Goal: Task Accomplishment & Management: Complete application form

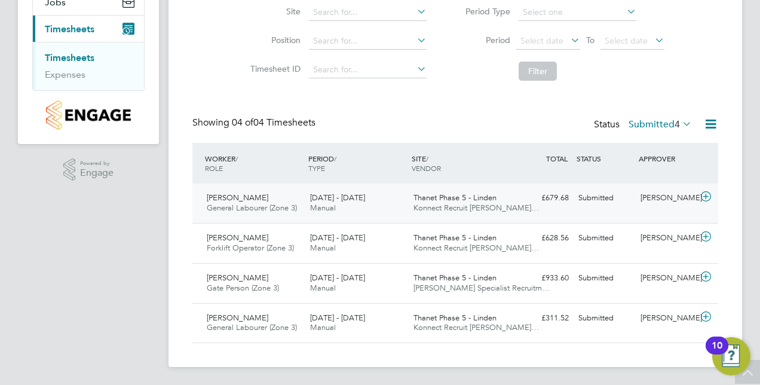
click at [394, 210] on div "[DATE] - [DATE] Manual" at bounding box center [356, 203] width 103 height 30
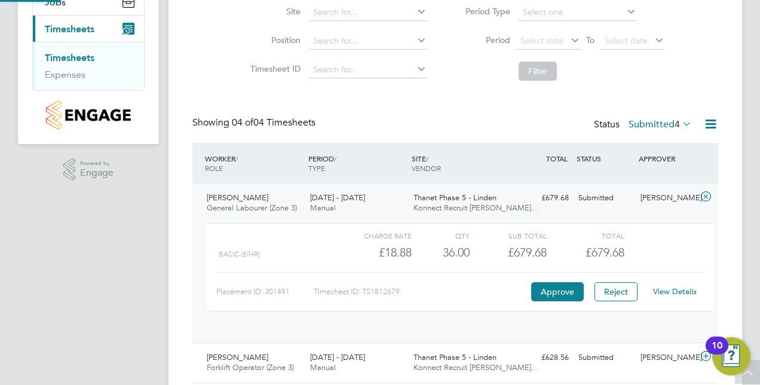
scroll to position [20, 116]
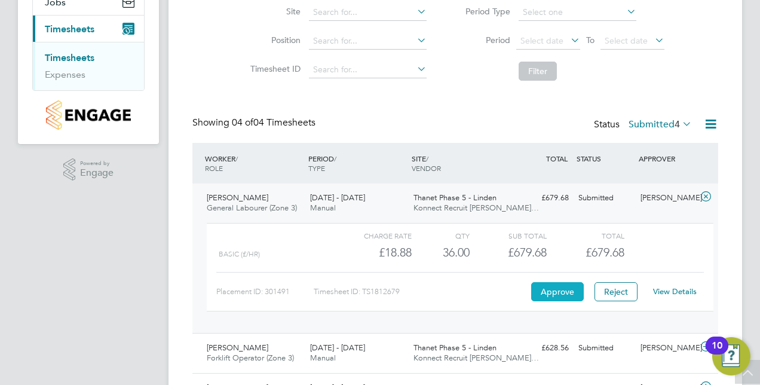
click at [566, 287] on button "Approve" at bounding box center [557, 291] width 53 height 19
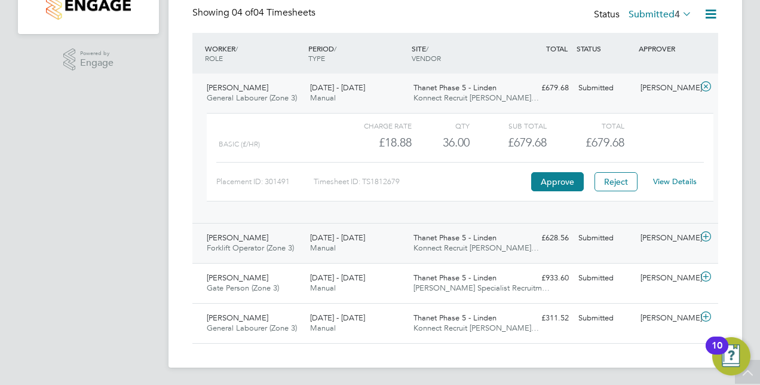
click at [242, 225] on div "Andrew Collins Forklift Operator (Zone 3) 25 - 31 Aug 2025 25 - 31 Aug 2025 Man…" at bounding box center [455, 243] width 526 height 40
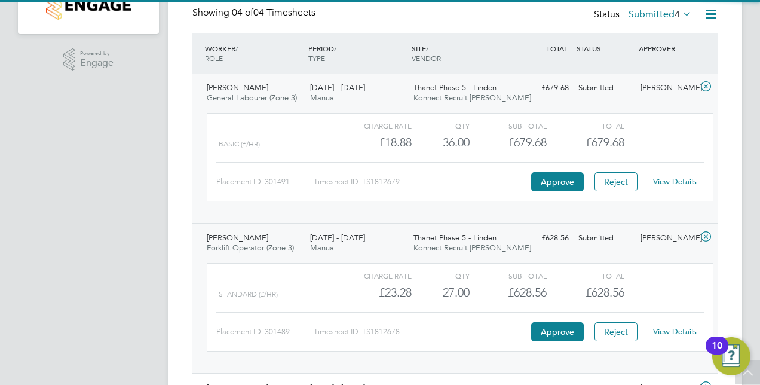
scroll to position [373, 0]
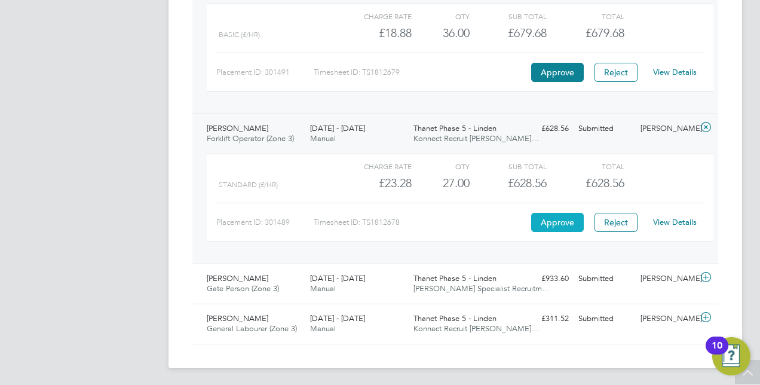
click at [563, 219] on button "Approve" at bounding box center [557, 222] width 53 height 19
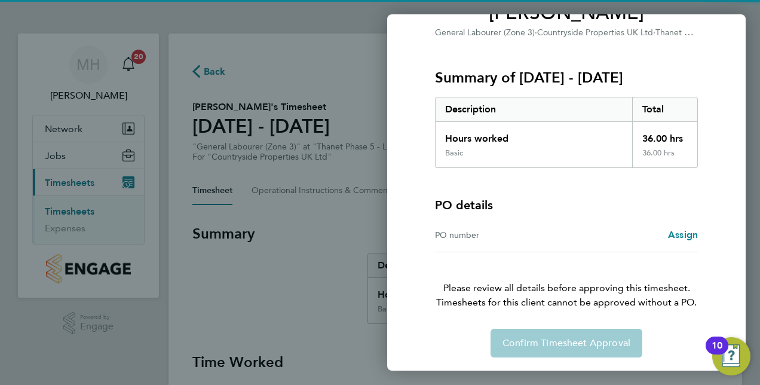
scroll to position [118, 0]
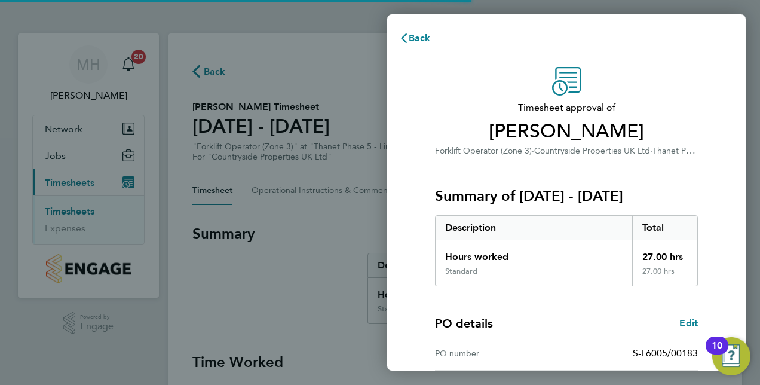
scroll to position [186, 0]
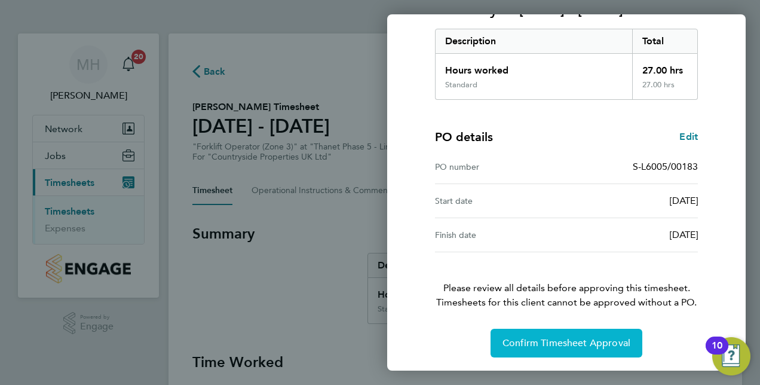
click at [551, 337] on span "Confirm Timesheet Approval" at bounding box center [566, 343] width 128 height 12
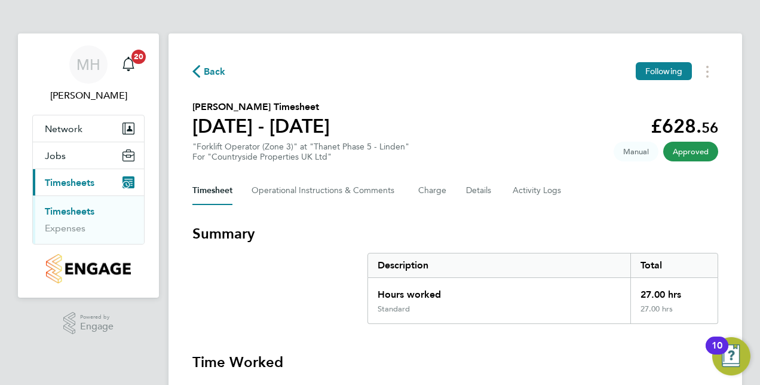
click at [86, 213] on link "Timesheets" at bounding box center [70, 210] width 50 height 11
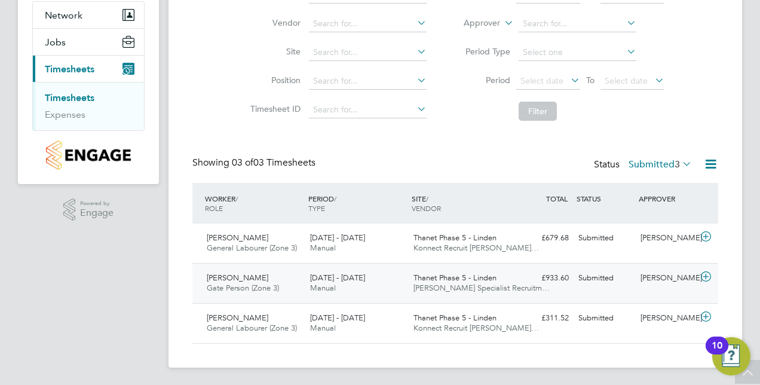
click at [297, 296] on div "Liam Mccarthy Gate Person (Zone 3) 25 - 31 Aug 2025" at bounding box center [253, 283] width 103 height 30
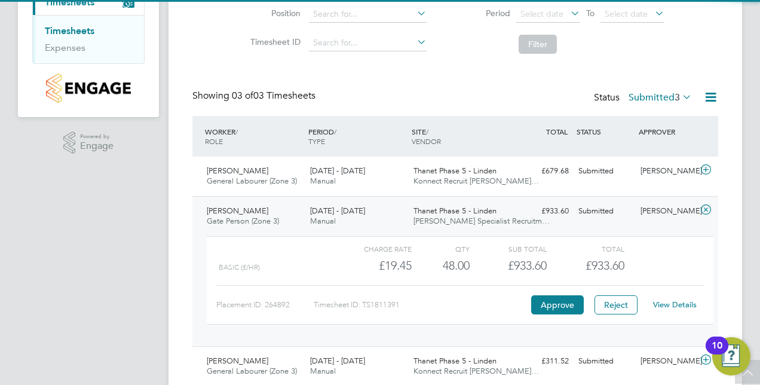
scroll to position [223, 0]
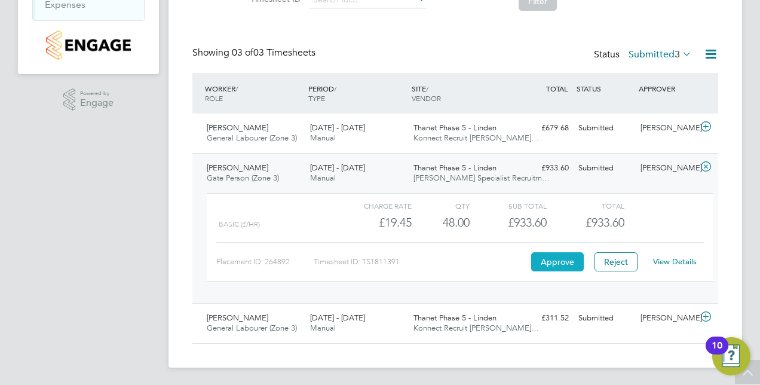
click at [569, 260] on button "Approve" at bounding box center [557, 261] width 53 height 19
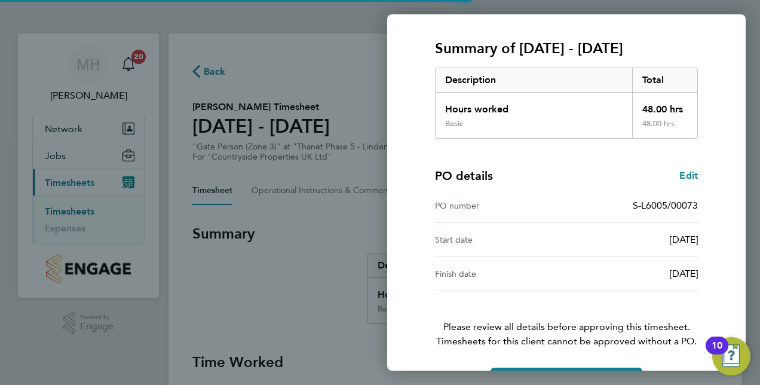
scroll to position [186, 0]
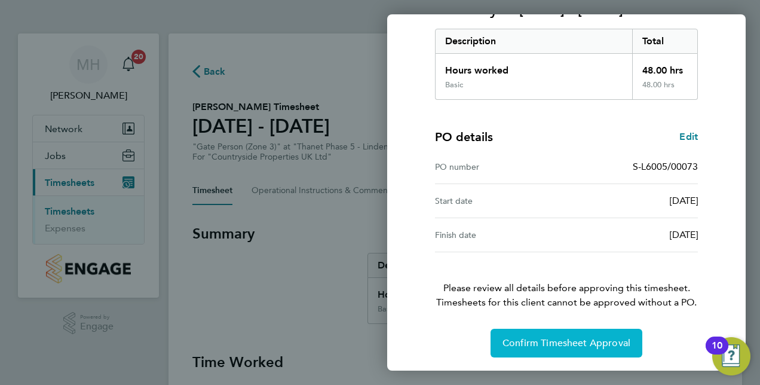
click at [549, 345] on span "Confirm Timesheet Approval" at bounding box center [566, 343] width 128 height 12
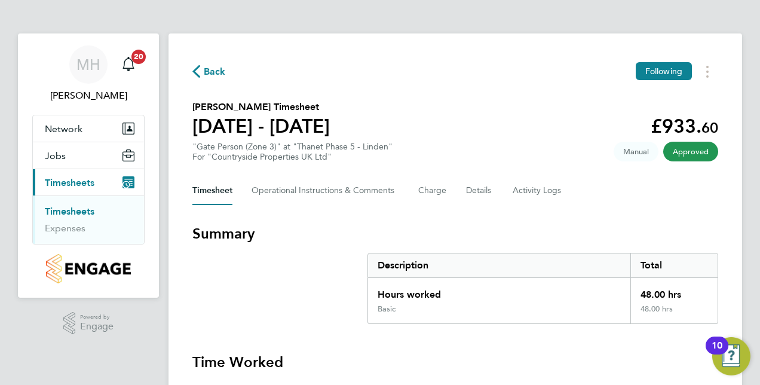
click at [67, 214] on link "Timesheets" at bounding box center [70, 210] width 50 height 11
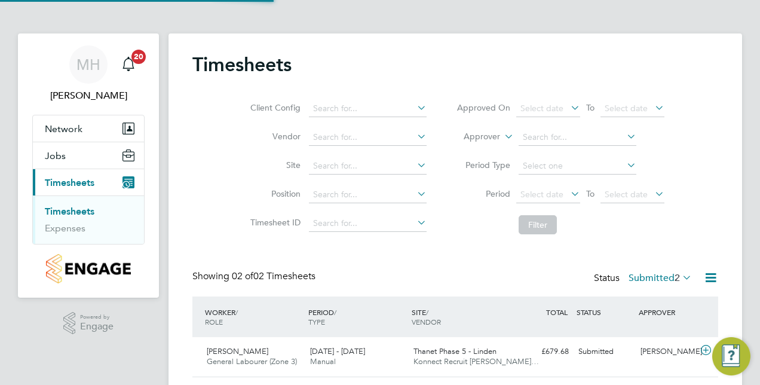
scroll to position [74, 0]
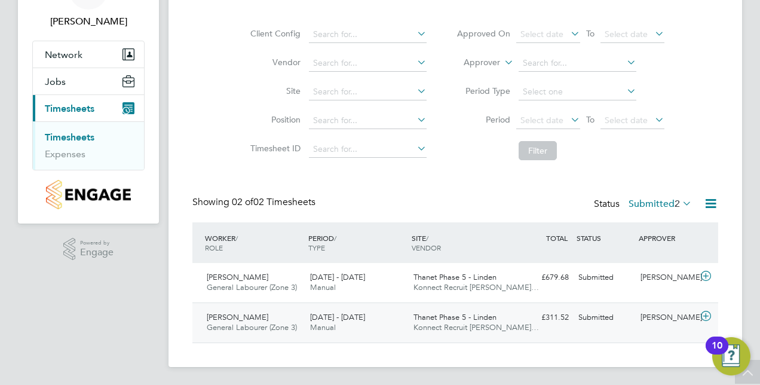
click at [340, 324] on div "18 - 24 Aug 2025 Manual" at bounding box center [356, 323] width 103 height 30
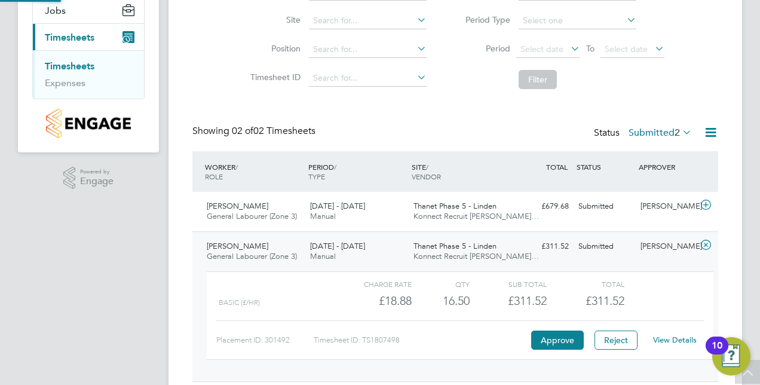
scroll to position [184, 0]
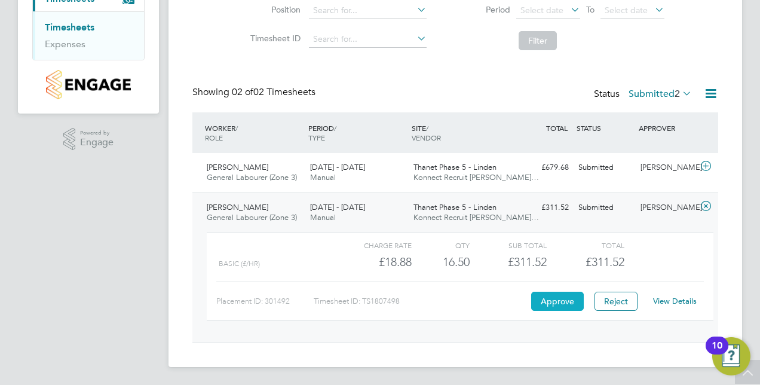
click at [556, 301] on button "Approve" at bounding box center [557, 300] width 53 height 19
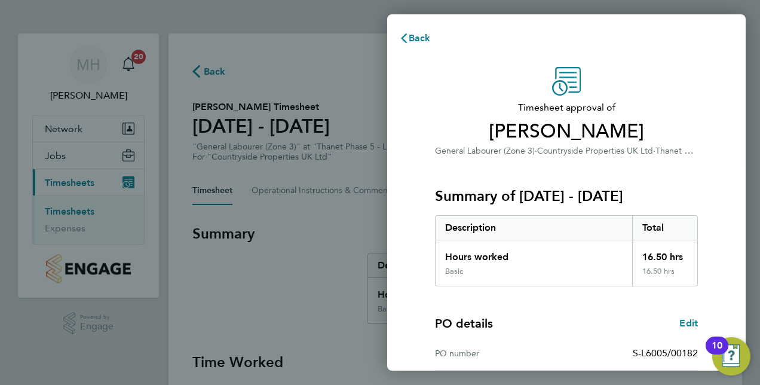
scroll to position [186, 0]
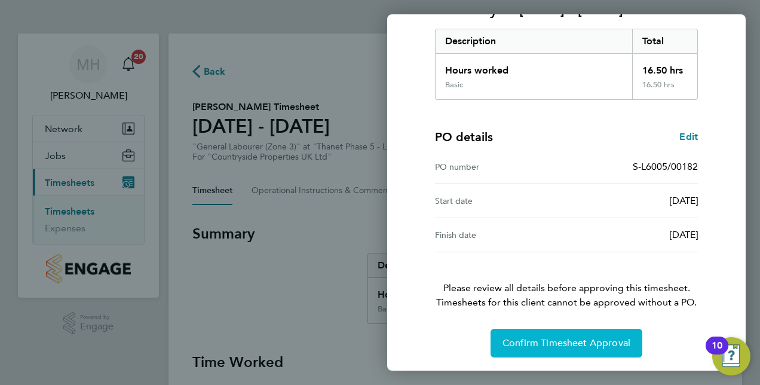
click at [583, 340] on span "Confirm Timesheet Approval" at bounding box center [566, 343] width 128 height 12
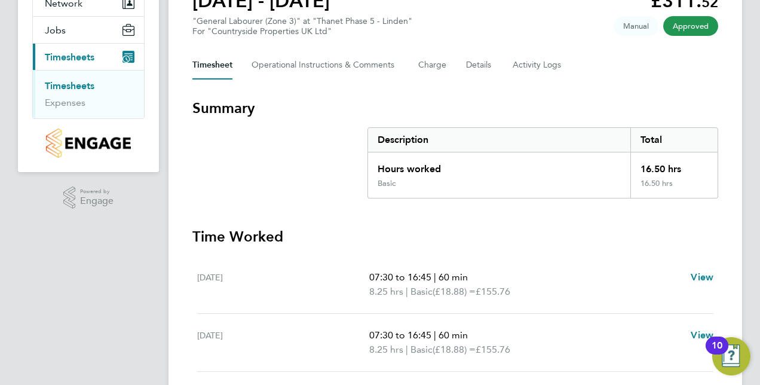
scroll to position [82, 0]
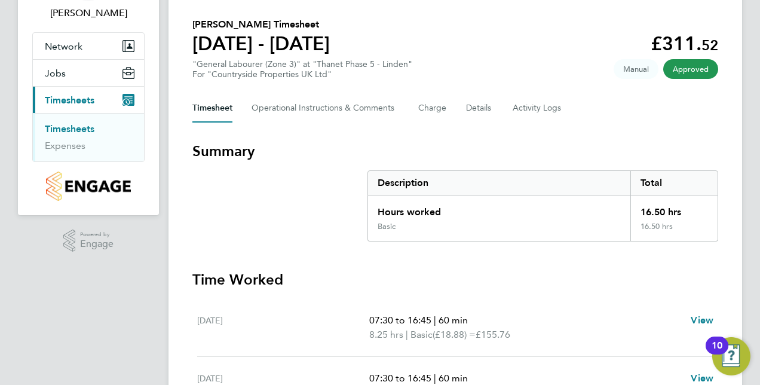
click at [90, 131] on link "Timesheets" at bounding box center [70, 128] width 50 height 11
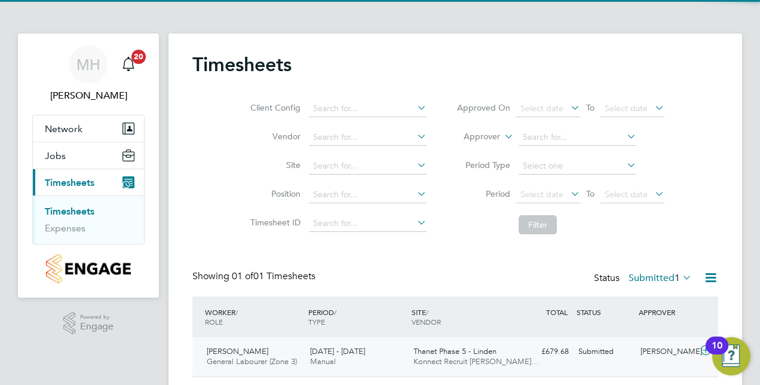
scroll to position [35, 0]
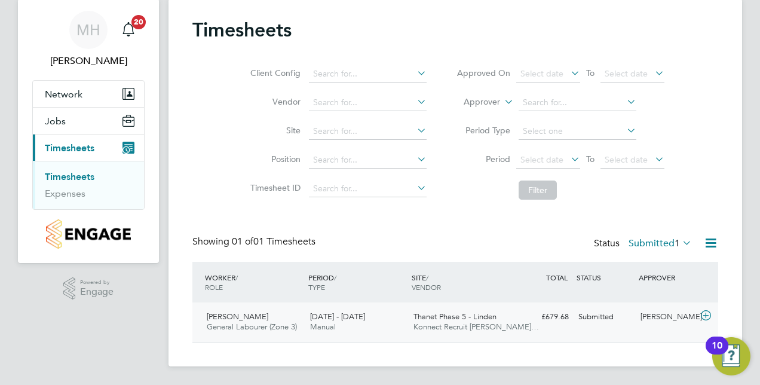
click at [380, 312] on div "25 - 31 Aug 2025 Manual" at bounding box center [356, 322] width 103 height 30
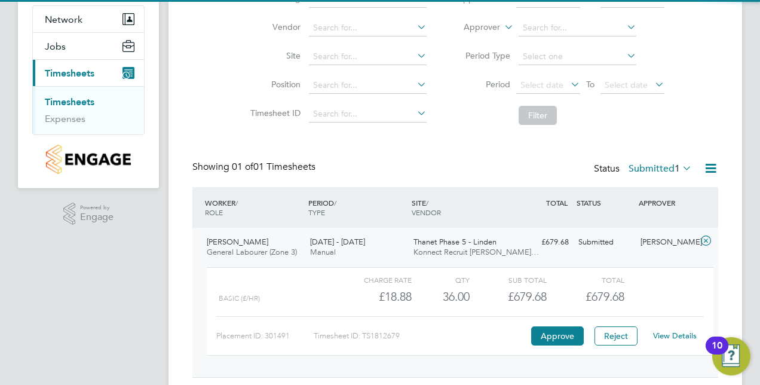
scroll to position [144, 0]
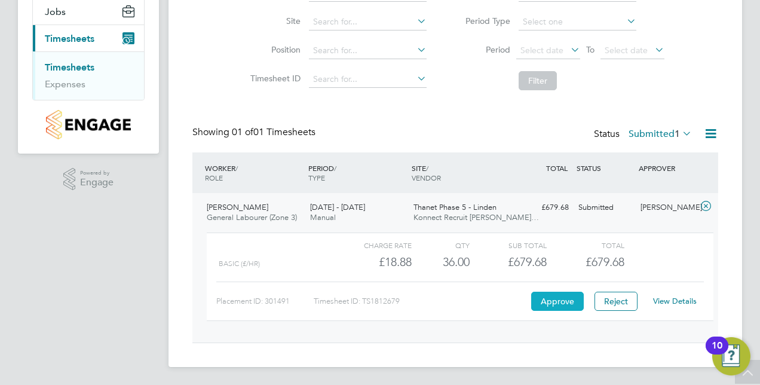
click at [560, 296] on button "Approve" at bounding box center [557, 300] width 53 height 19
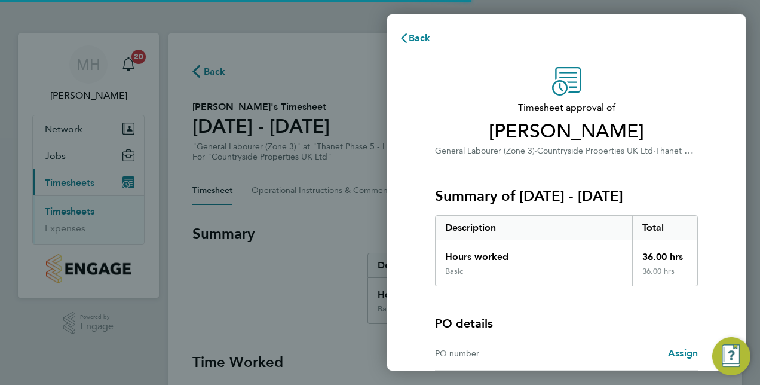
scroll to position [118, 0]
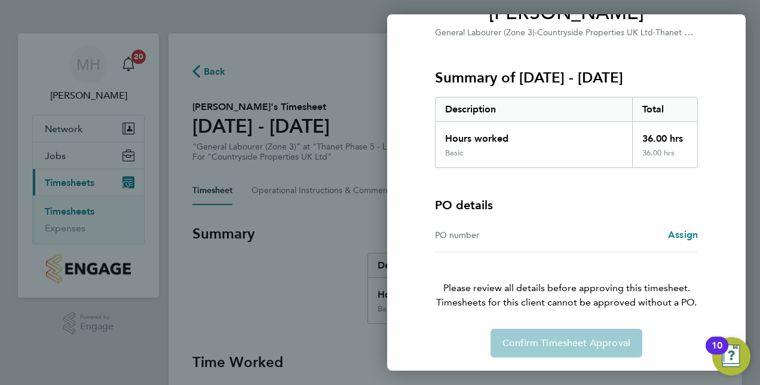
click at [572, 334] on div "Confirm Timesheet Approval" at bounding box center [565, 342] width 291 height 29
click at [480, 238] on div "PO number" at bounding box center [500, 235] width 131 height 14
click at [465, 235] on div "PO number" at bounding box center [500, 235] width 131 height 14
click at [250, 291] on div "Back Timesheet approval of [PERSON_NAME] General Labourer (Zone 3) · Countrysid…" at bounding box center [380, 192] width 760 height 385
